Goal: Transaction & Acquisition: Purchase product/service

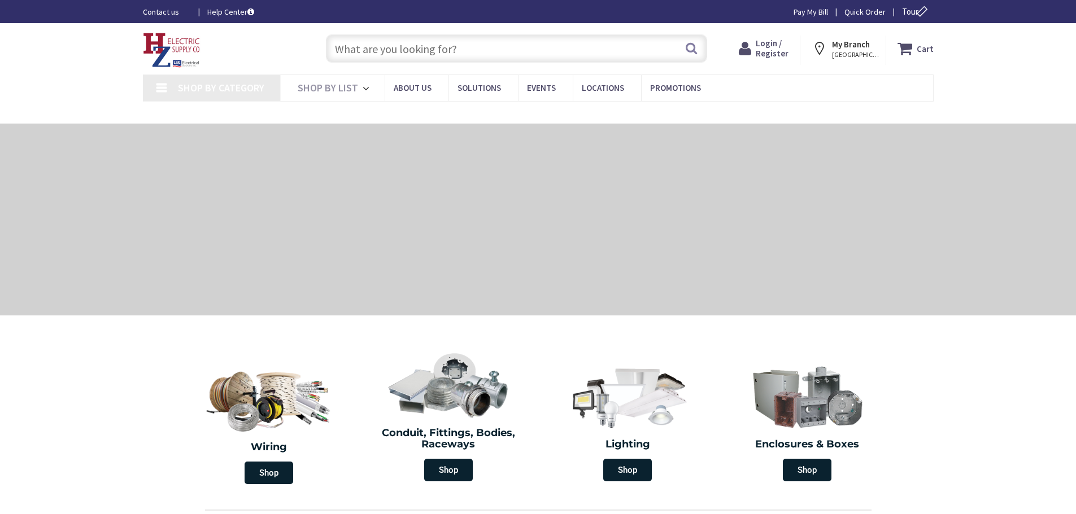
type input "[PERSON_NAME][GEOGRAPHIC_DATA], [GEOGRAPHIC_DATA]"
click at [397, 50] on input "text" at bounding box center [516, 48] width 381 height 28
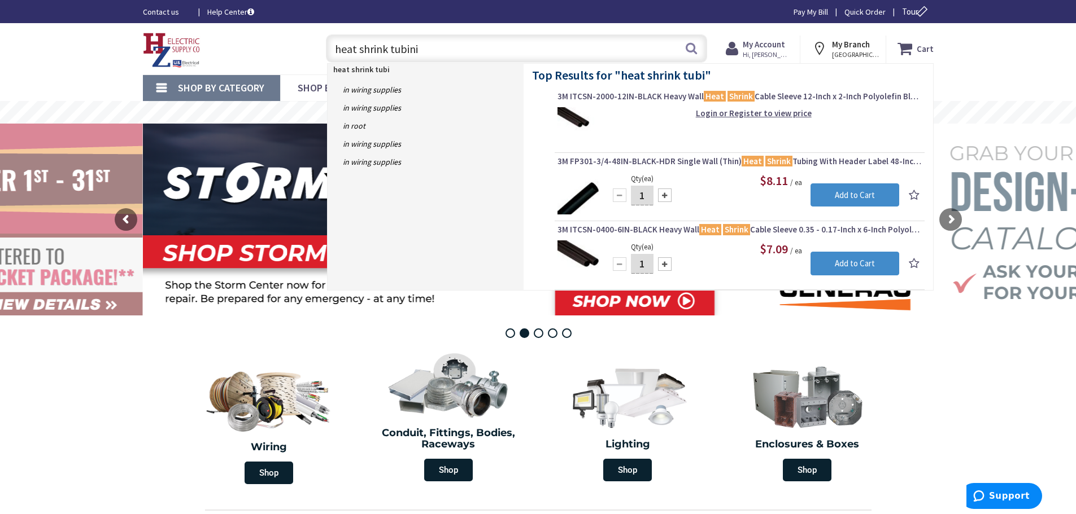
type input "heat shrink tubinig"
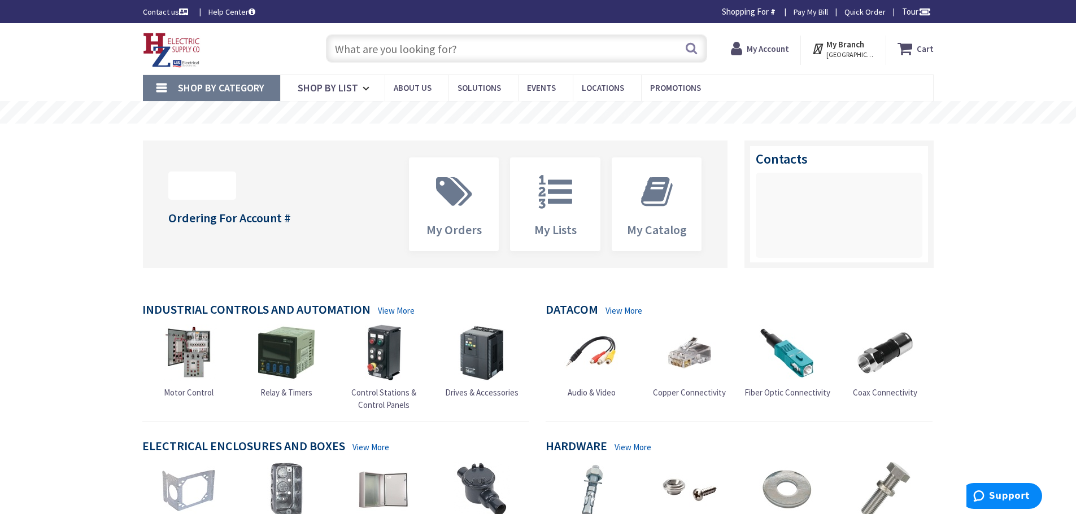
type input "BLACK-HDR HEAT SHRINK TUBING"
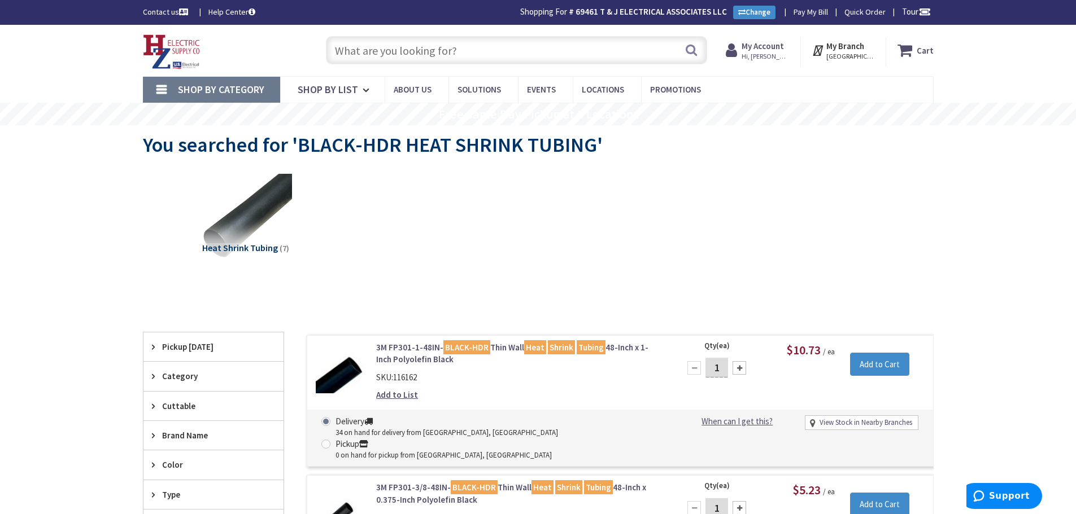
click at [406, 351] on link "3M FP301-1-48IN- BLACK-HDR Thin Wall Heat Shrink Tubing 48-Inch x 1-Inch Polyol…" at bounding box center [519, 354] width 287 height 24
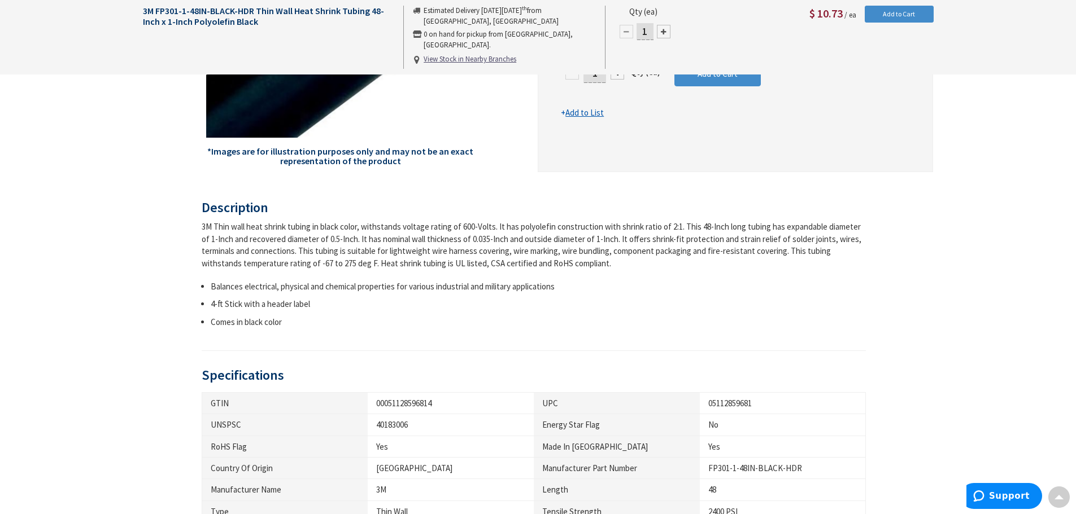
scroll to position [453, 0]
